Goal: Obtain resource: Obtain resource

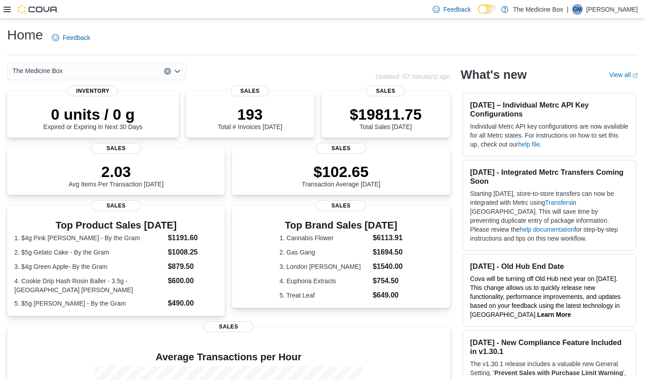
click at [9, 11] on icon at bounding box center [7, 9] width 7 height 7
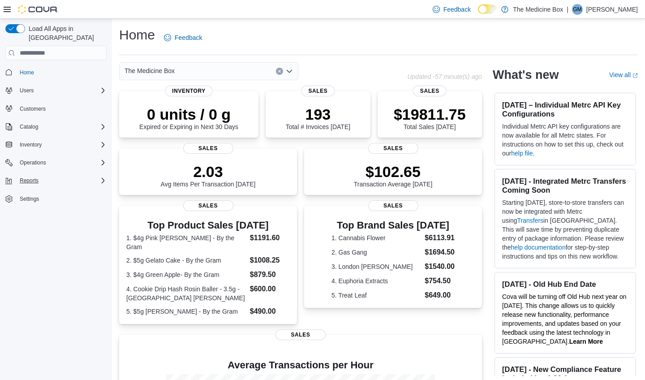
click at [37, 177] on span "Reports" at bounding box center [29, 180] width 19 height 7
click at [30, 215] on span "Reports" at bounding box center [25, 218] width 19 height 7
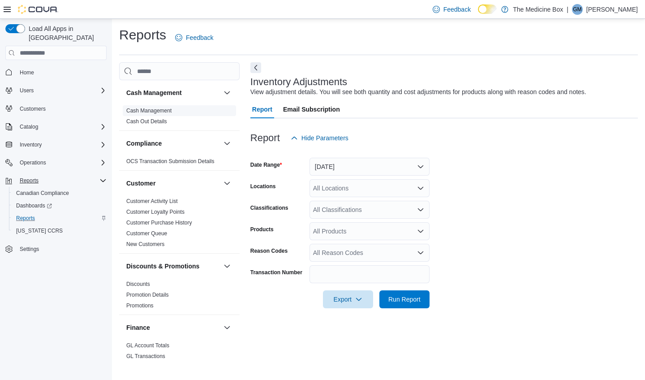
click at [157, 111] on link "Cash Management" at bounding box center [148, 110] width 45 height 6
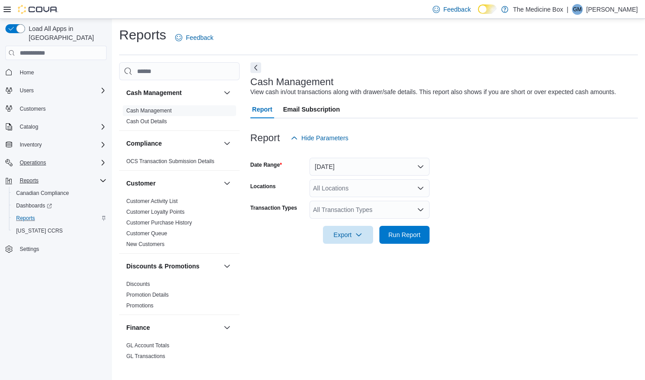
click at [45, 159] on span "Operations" at bounding box center [33, 162] width 26 height 7
click at [48, 172] on span "Cash Management" at bounding box center [38, 175] width 45 height 7
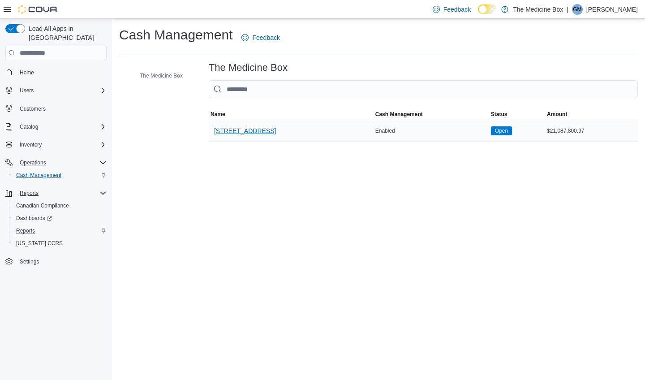
click at [255, 131] on span "[STREET_ADDRESS]" at bounding box center [245, 130] width 62 height 9
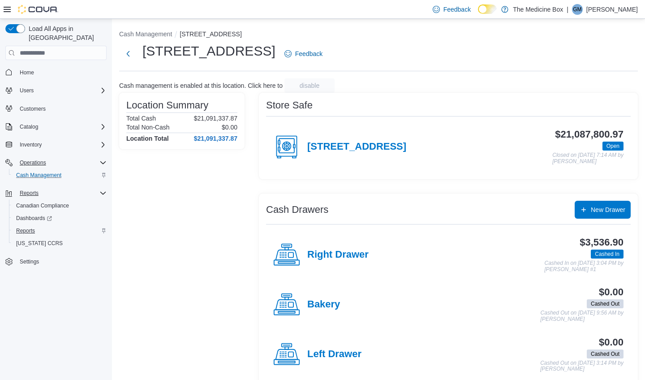
click at [27, 227] on span "Reports" at bounding box center [25, 230] width 19 height 7
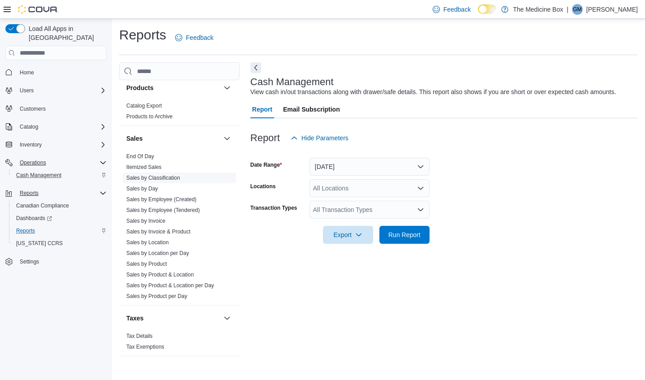
scroll to position [579, 0]
click at [144, 157] on link "End Of Day" at bounding box center [140, 156] width 28 height 6
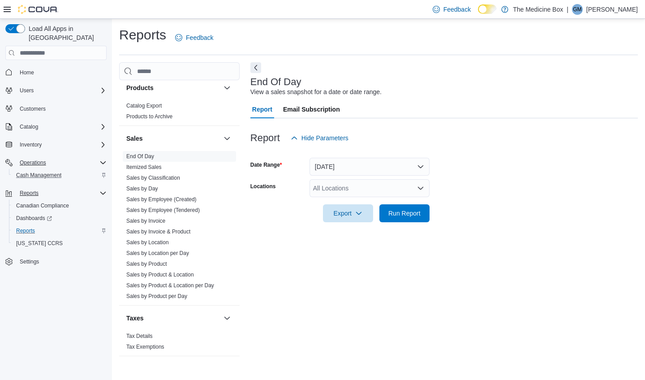
click at [335, 166] on button "[DATE]" at bounding box center [369, 167] width 120 height 18
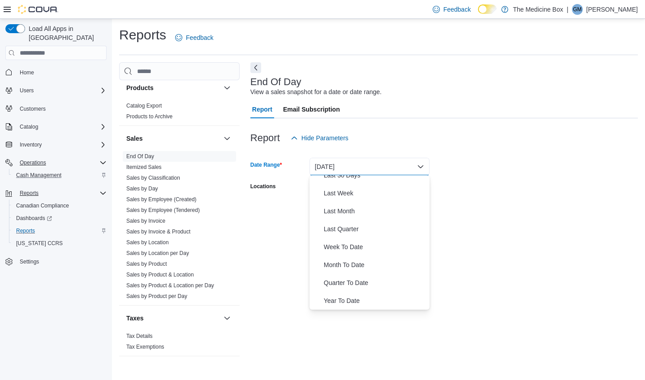
click at [339, 295] on span "Year To Date" at bounding box center [375, 300] width 102 height 11
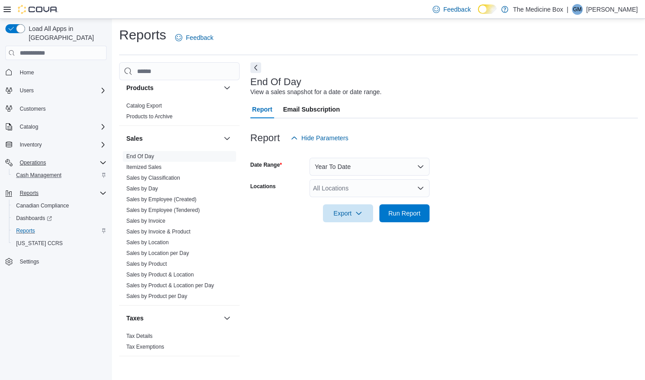
scroll to position [134, 0]
click at [361, 169] on button "Year To Date" at bounding box center [369, 167] width 120 height 18
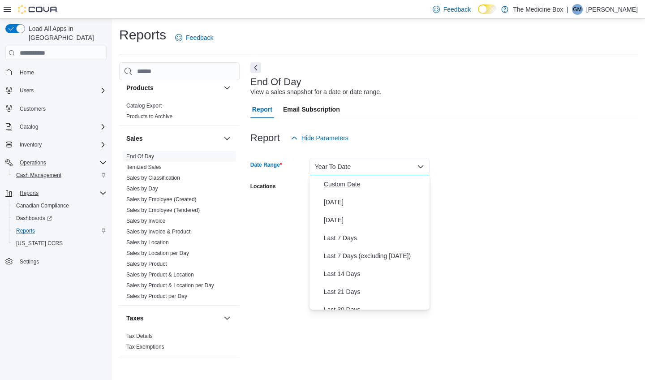
scroll to position [0, 0]
click at [350, 179] on span "Custom Date" at bounding box center [375, 184] width 102 height 11
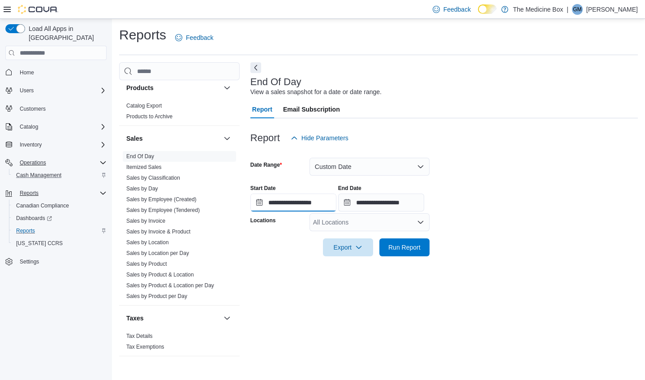
click at [317, 200] on input "**********" at bounding box center [293, 202] width 86 height 18
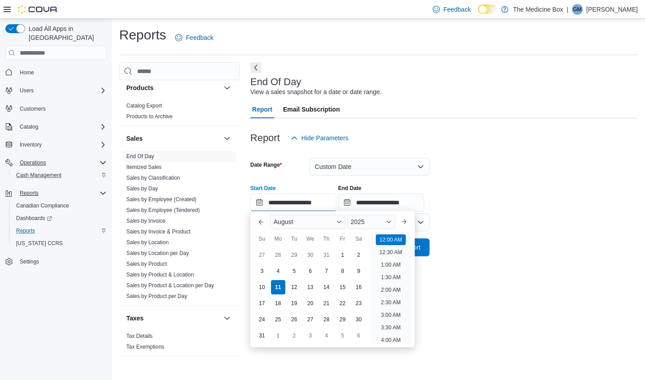
scroll to position [28, 0]
click at [325, 271] on div "7" at bounding box center [326, 271] width 16 height 16
type input "**********"
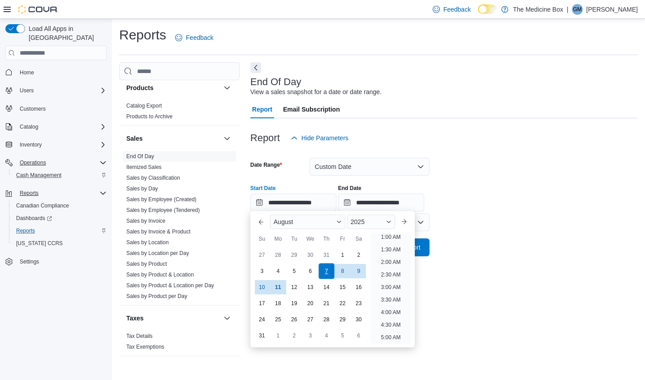
scroll to position [2, 0]
click at [325, 271] on div "7" at bounding box center [326, 271] width 16 height 16
click at [403, 201] on input "**********" at bounding box center [381, 202] width 86 height 18
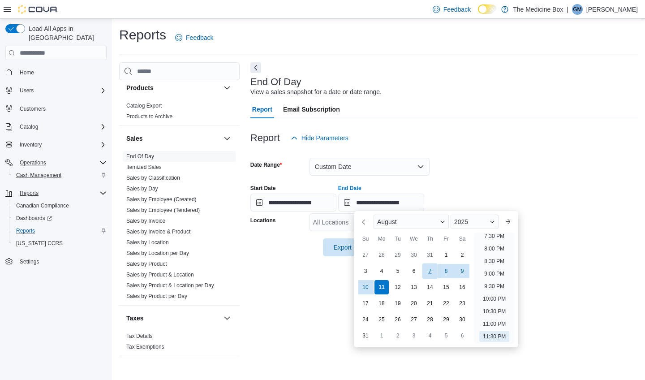
click at [427, 275] on div "7" at bounding box center [430, 271] width 16 height 16
type input "**********"
click at [428, 275] on div "7" at bounding box center [430, 271] width 16 height 16
click at [471, 168] on form "**********" at bounding box center [443, 201] width 387 height 109
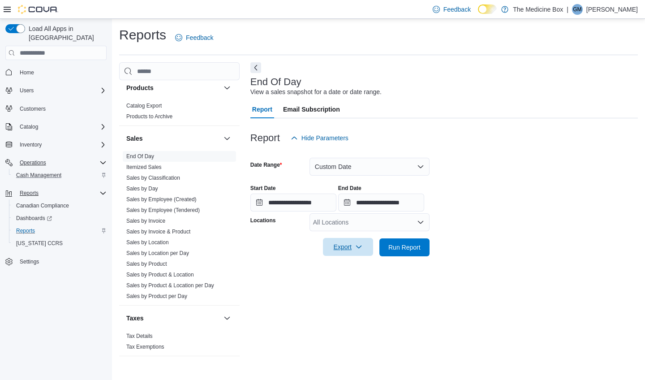
click at [357, 244] on icon "button" at bounding box center [358, 246] width 7 height 7
click at [348, 280] on span "Export to Pdf" at bounding box center [349, 282] width 40 height 7
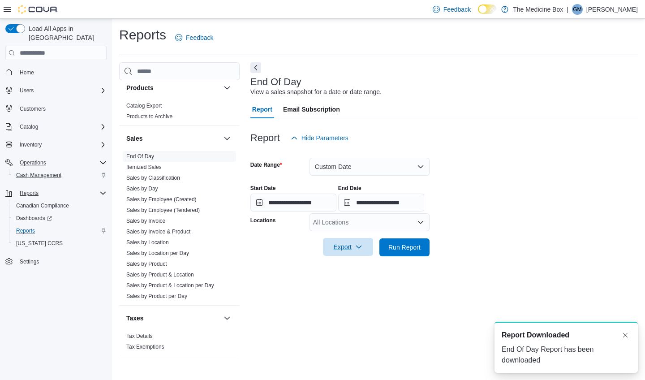
scroll to position [0, 0]
